Goal: Go to known website: Access a specific website the user already knows

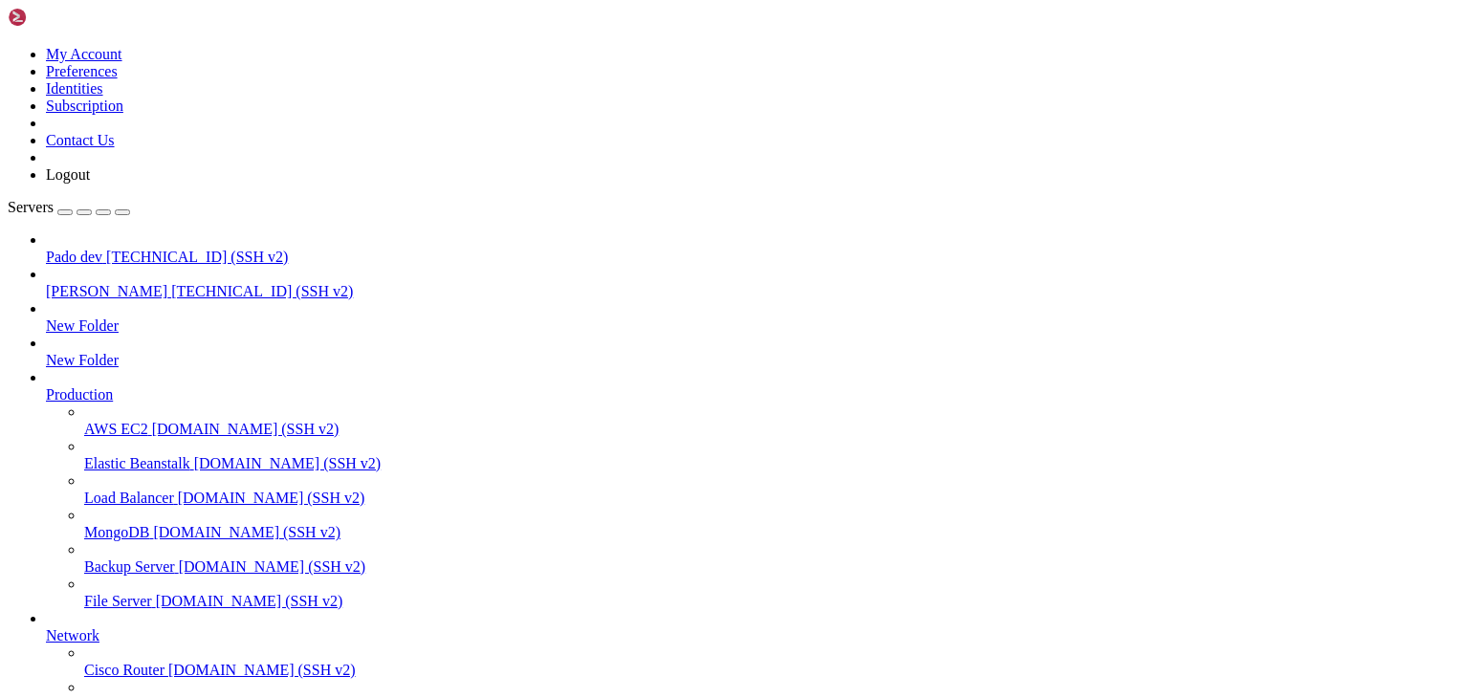
click at [84, 249] on span "Pado dev" at bounding box center [74, 257] width 56 height 16
click at [84, 283] on span "[PERSON_NAME]" at bounding box center [106, 291] width 121 height 16
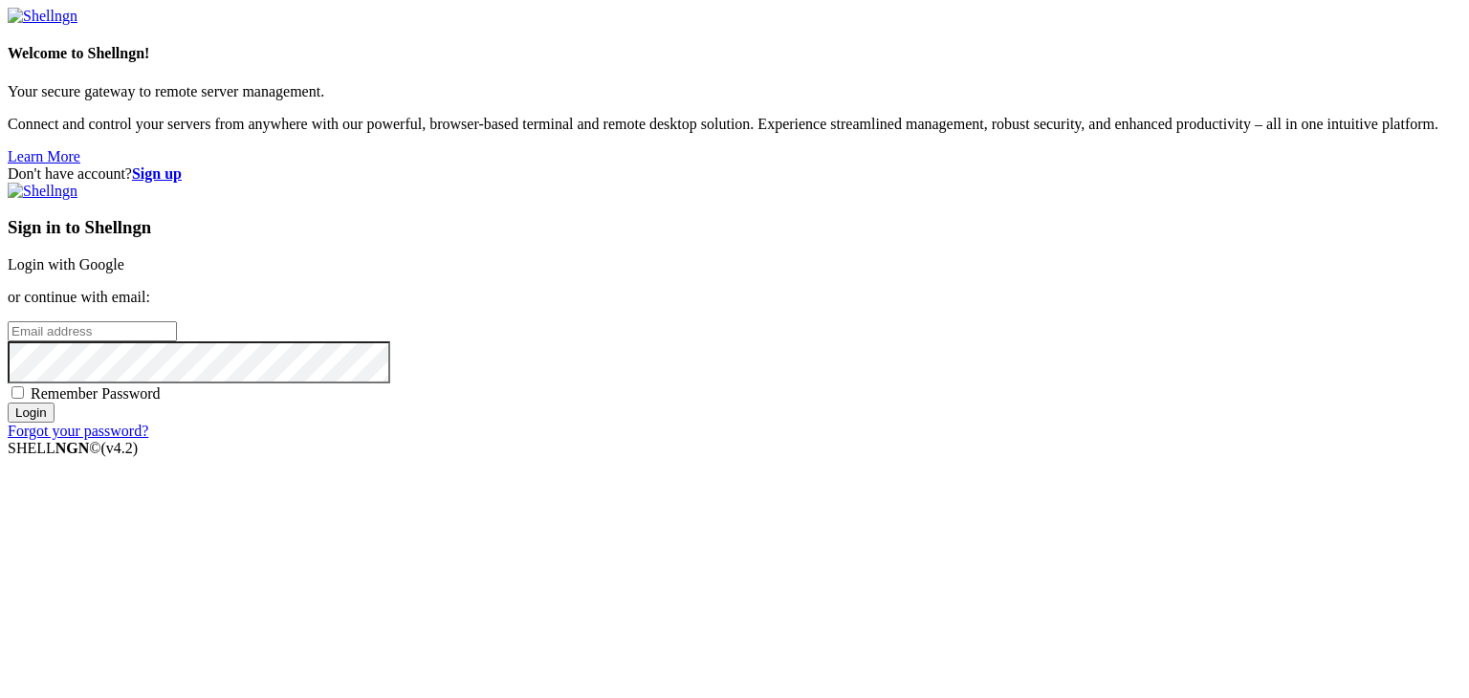
click at [124, 266] on link "Login with Google" at bounding box center [66, 264] width 117 height 16
